Goal: Transaction & Acquisition: Purchase product/service

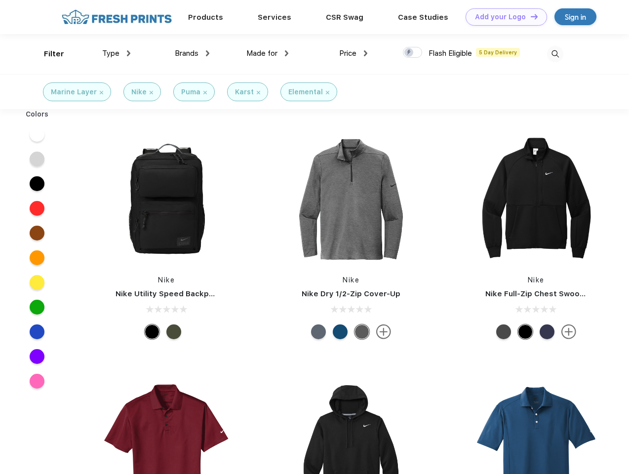
click at [503, 17] on link "Add your Logo Design Tool" at bounding box center [506, 16] width 81 height 17
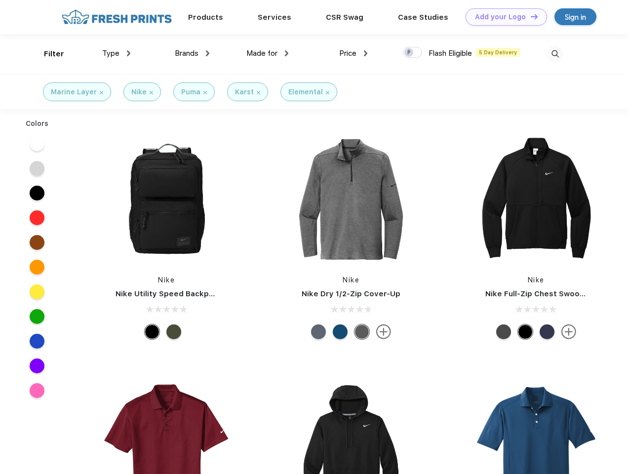
click at [0, 0] on div "Design Tool" at bounding box center [0, 0] width 0 height 0
click at [530, 16] on link "Add your Logo Design Tool" at bounding box center [506, 16] width 81 height 17
click at [47, 54] on div "Filter" at bounding box center [54, 53] width 20 height 11
click at [117, 53] on span "Type" at bounding box center [110, 53] width 17 height 9
click at [192, 53] on span "Brands" at bounding box center [187, 53] width 24 height 9
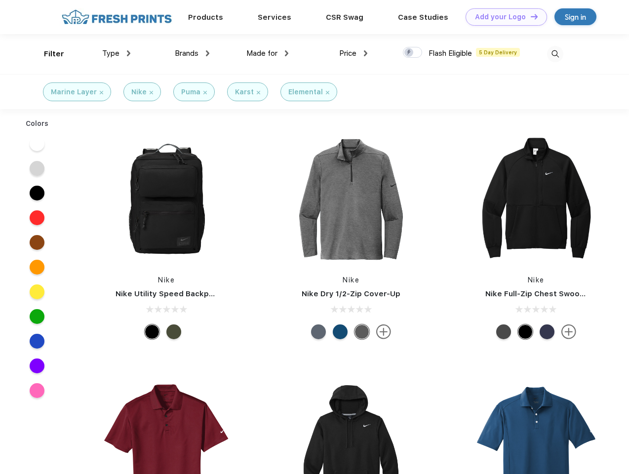
click at [268, 53] on span "Made for" at bounding box center [261, 53] width 31 height 9
click at [353, 53] on span "Price" at bounding box center [347, 53] width 17 height 9
click at [413, 53] on div at bounding box center [412, 52] width 19 height 11
click at [409, 53] on input "checkbox" at bounding box center [406, 49] width 6 height 6
click at [555, 54] on img at bounding box center [555, 54] width 16 height 16
